Goal: Find contact information: Find contact information

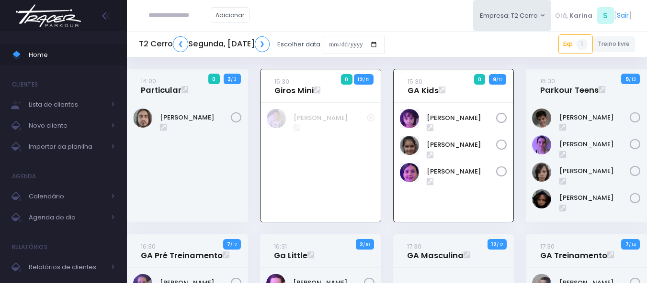
scroll to position [69, 0]
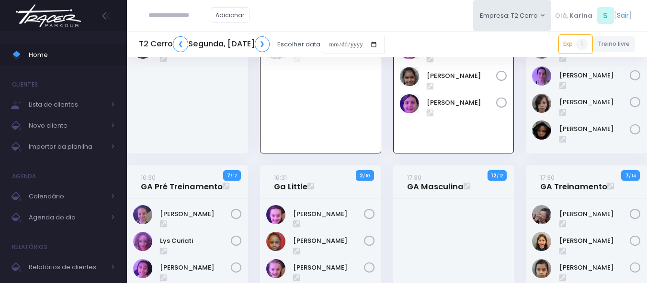
click at [169, 12] on input "text" at bounding box center [179, 15] width 62 height 18
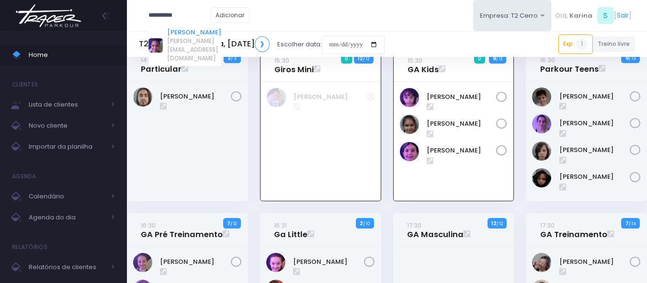
click at [195, 33] on link "Sofia Aguiar da Cruz" at bounding box center [194, 33] width 54 height 10
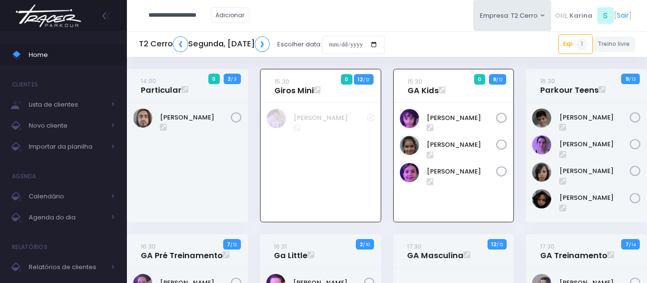
type input "**********"
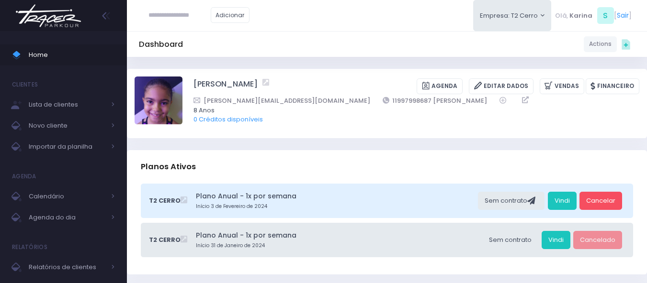
click at [321, 135] on div "Sofia Aguiar da Cruz Agenda Editar Dados Vendas Financeiro" at bounding box center [387, 103] width 520 height 69
click at [48, 23] on img at bounding box center [48, 16] width 73 height 34
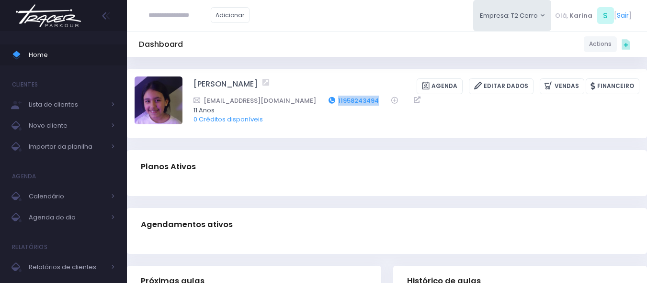
drag, startPoint x: 383, startPoint y: 99, endPoint x: 333, endPoint y: 101, distance: 50.3
click at [333, 101] on div "Ledaoliveirasouzamor@gmail.com 11958243494" at bounding box center [409, 101] width 433 height 10
copy div "11958243494"
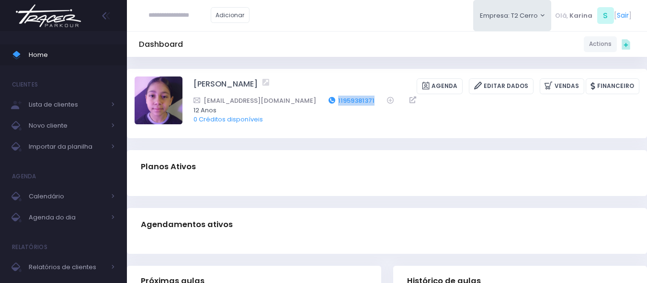
drag, startPoint x: 358, startPoint y: 99, endPoint x: 318, endPoint y: 101, distance: 39.8
click at [318, 101] on div "vitoriacssantana@gmail.com 11959381371" at bounding box center [409, 101] width 433 height 10
copy link "11959381371"
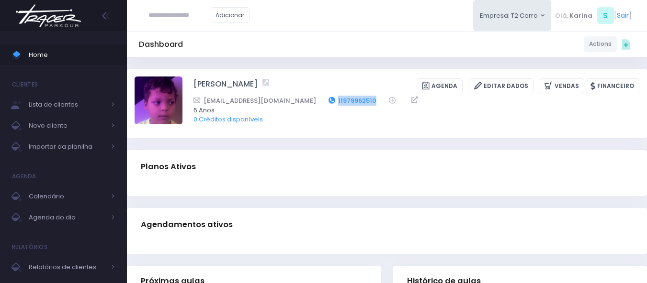
drag, startPoint x: 354, startPoint y: 101, endPoint x: 315, endPoint y: 101, distance: 39.3
click at [315, 101] on div "danieleglima83@gmail.com 11979962510" at bounding box center [409, 101] width 433 height 10
copy link "11979962510"
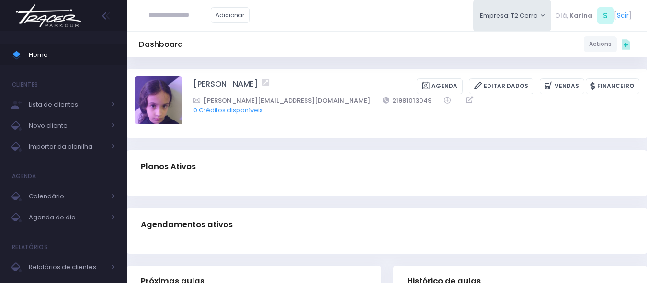
scroll to position [0, 2]
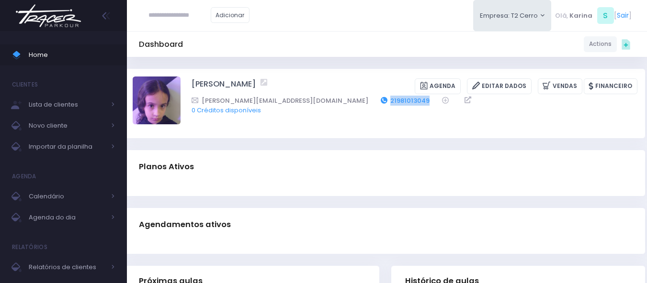
drag, startPoint x: 372, startPoint y: 99, endPoint x: 329, endPoint y: 102, distance: 43.2
click at [329, 102] on div "Vanessa.msgalhaes@gmail.com 21981013049" at bounding box center [407, 101] width 433 height 10
copy div "21981013049"
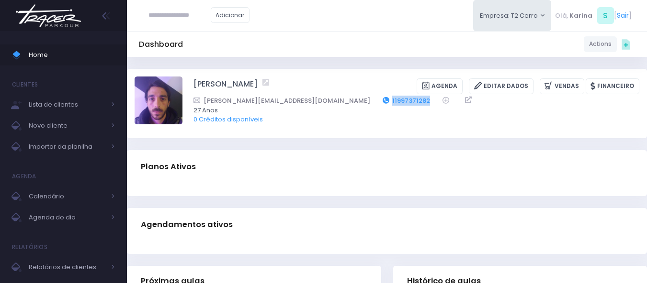
drag, startPoint x: 326, startPoint y: 101, endPoint x: 310, endPoint y: 103, distance: 16.4
click at [310, 103] on div "[PERSON_NAME][EMAIL_ADDRESS][DOMAIN_NAME] 11997371282" at bounding box center [409, 101] width 433 height 10
copy div "11997371282"
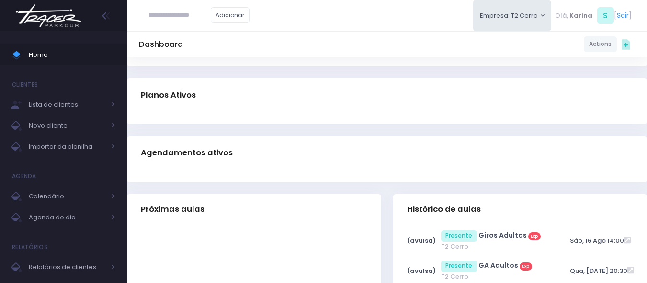
scroll to position [191, 0]
